Goal: Task Accomplishment & Management: Complete application form

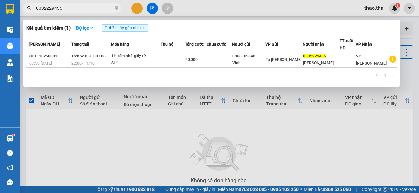
drag, startPoint x: 67, startPoint y: 7, endPoint x: 23, endPoint y: 14, distance: 45.4
click at [23, 14] on div "Kết quả tìm kiếm ( 1 ) Bộ lọc Gửi 3 ngày gần nhất Mã ĐH Trạng thái Món hàng Thu…" at bounding box center [64, 8] width 128 height 11
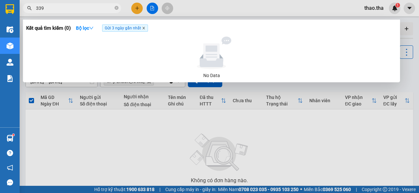
type input "339"
drag, startPoint x: 144, startPoint y: 27, endPoint x: 107, endPoint y: 33, distance: 37.4
click at [141, 27] on span "Gửi 3 ngày gần nhất" at bounding box center [125, 28] width 46 height 7
click at [92, 28] on icon "down" at bounding box center [91, 28] width 5 height 5
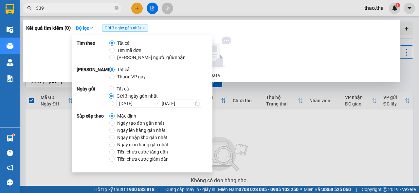
click at [152, 123] on span "Ngày tạo đơn gần nhất" at bounding box center [141, 123] width 52 height 7
click at [115, 123] on input "Ngày tạo đơn gần nhất" at bounding box center [111, 123] width 5 height 5
radio input "true"
radio input "false"
click at [145, 28] on icon "close" at bounding box center [143, 28] width 3 height 3
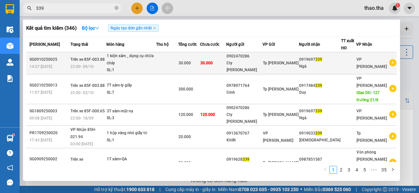
click at [352, 64] on div at bounding box center [348, 63] width 14 height 7
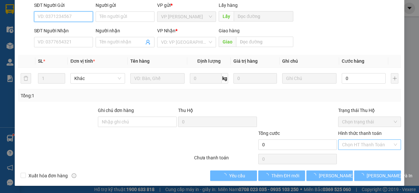
scroll to position [65, 0]
type input "0902470286"
type input "Cty [PERSON_NAME]"
type input "0919697339"
type input "Ngà"
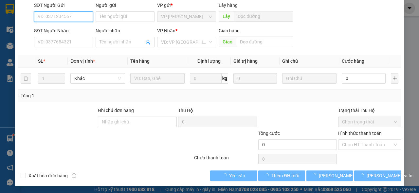
type input "30.000"
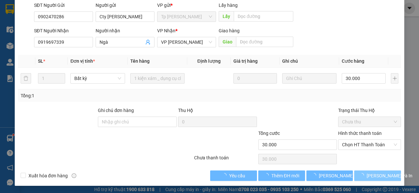
click at [366, 175] on span "loading" at bounding box center [362, 175] width 7 height 5
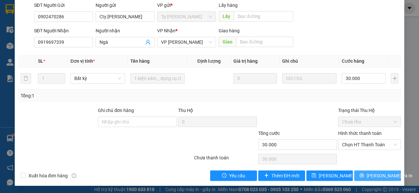
click at [367, 175] on button "[PERSON_NAME] và In" at bounding box center [377, 176] width 47 height 10
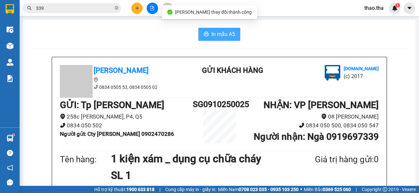
click at [226, 38] on span "In mẫu A5" at bounding box center [223, 34] width 24 height 8
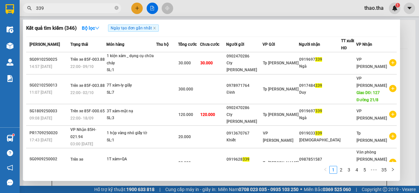
click at [56, 13] on span "339" at bounding box center [72, 8] width 98 height 10
drag, startPoint x: 42, startPoint y: 7, endPoint x: 54, endPoint y: 11, distance: 12.7
click at [46, 11] on input "339" at bounding box center [74, 8] width 77 height 7
click at [49, 11] on input "339" at bounding box center [74, 8] width 77 height 7
type input "3"
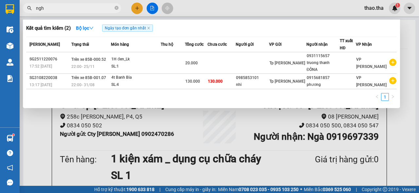
type input "nghe"
